Goal: Information Seeking & Learning: Get advice/opinions

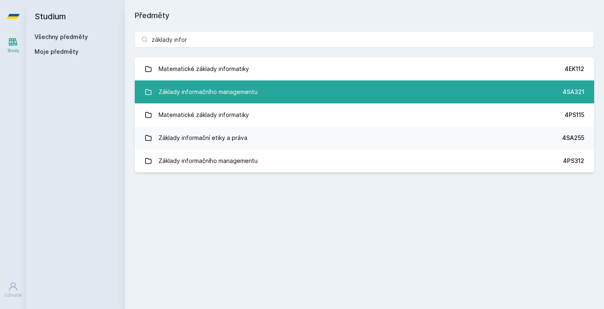
type input "základy infor"
click at [188, 88] on div "Základy informačního managementu" at bounding box center [208, 92] width 99 height 16
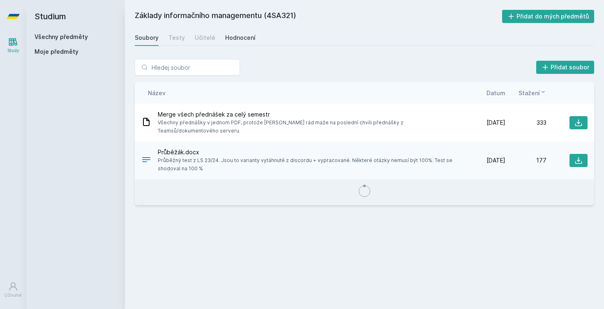
click at [225, 39] on div "Hodnocení" at bounding box center [240, 38] width 30 height 8
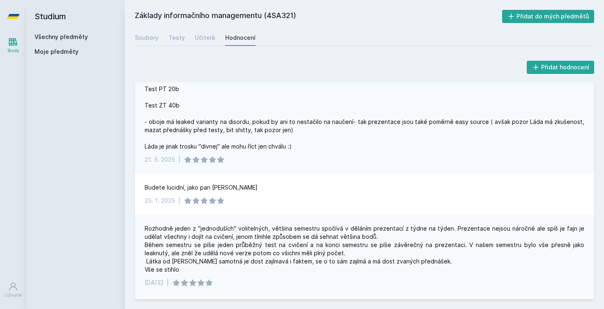
scroll to position [74, 0]
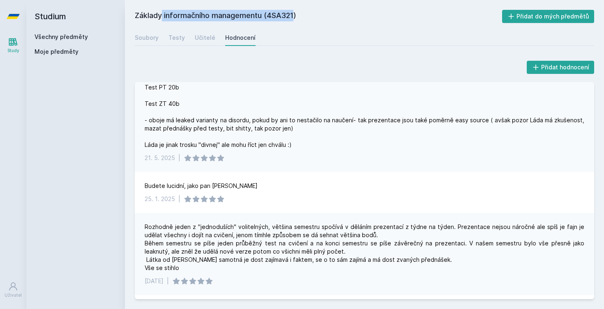
drag, startPoint x: 266, startPoint y: 15, endPoint x: 135, endPoint y: 16, distance: 131.1
click at [135, 16] on h2 "Základy informačního managementu (4SA321)" at bounding box center [318, 16] width 367 height 13
copy h2 "Základy informačního managementu"
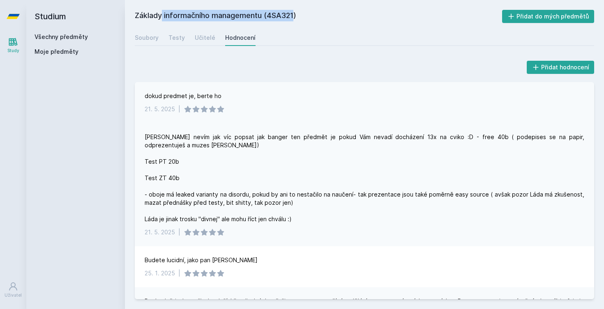
scroll to position [0, 0]
click at [258, 12] on h2 "Základy informačního managementu (4SA321)" at bounding box center [318, 16] width 367 height 13
drag, startPoint x: 263, startPoint y: 15, endPoint x: 166, endPoint y: 8, distance: 96.9
click at [166, 7] on div "Základy informačního managementu (4SA321) Přidat do mých předmětů Soubory Testy…" at bounding box center [364, 154] width 479 height 309
click at [217, 20] on h2 "Základy informačního managementu (4SA321)" at bounding box center [318, 16] width 367 height 13
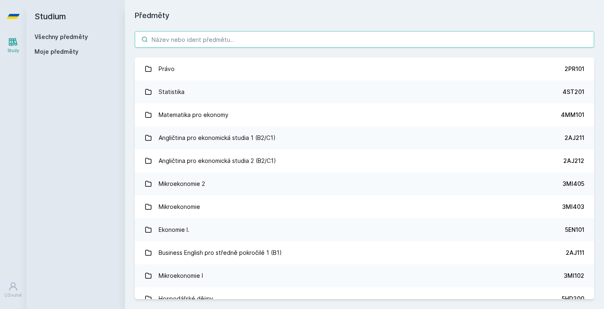
click at [235, 42] on input "search" at bounding box center [364, 39] width 459 height 16
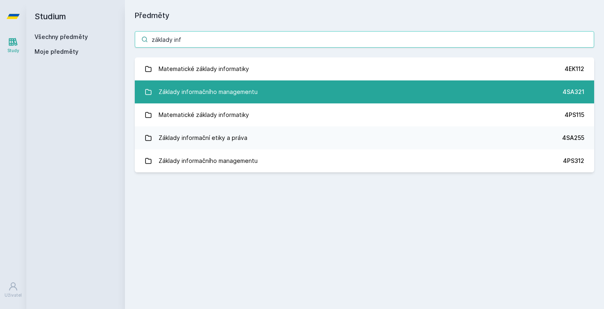
type input "základy inf"
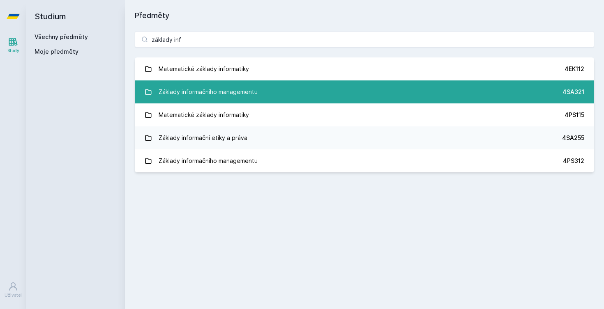
click at [189, 98] on div "Základy informačního managementu" at bounding box center [208, 92] width 99 height 16
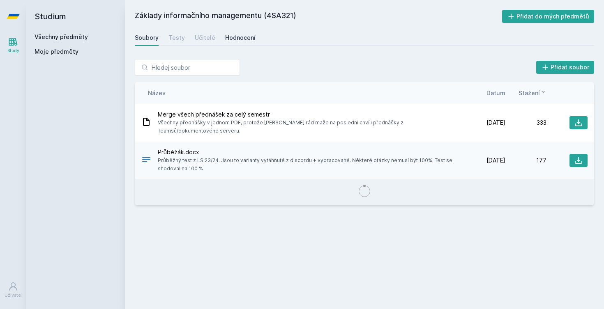
click at [233, 39] on div "Hodnocení" at bounding box center [240, 38] width 30 height 8
